Goal: Information Seeking & Learning: Learn about a topic

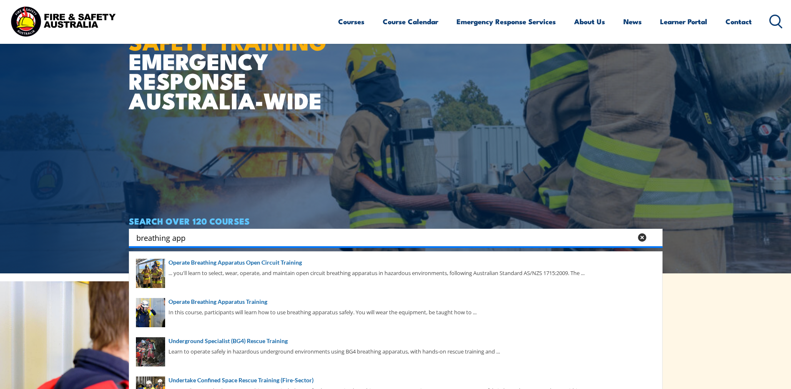
scroll to position [125, 0]
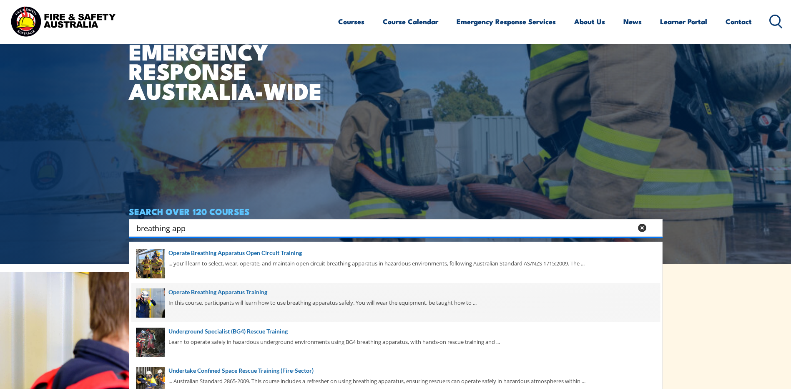
type input "breathing app"
click at [248, 294] on span at bounding box center [395, 302] width 529 height 39
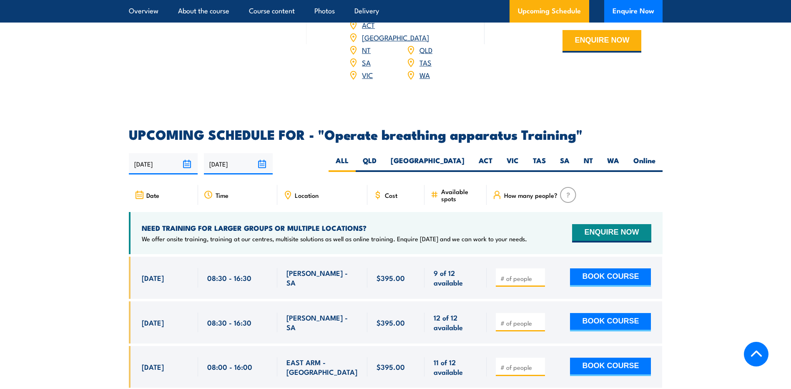
scroll to position [1210, 0]
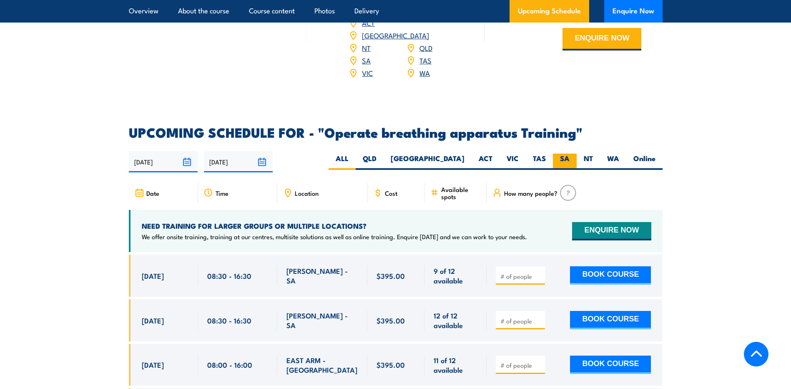
click at [568, 156] on label "SA" at bounding box center [565, 161] width 24 height 16
click at [570, 156] on input "SA" at bounding box center [572, 155] width 5 height 5
radio input "true"
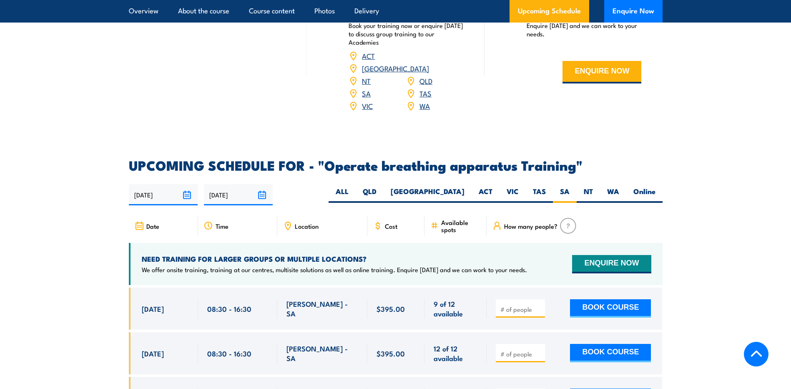
scroll to position [1040, 0]
